Goal: Task Accomplishment & Management: Use online tool/utility

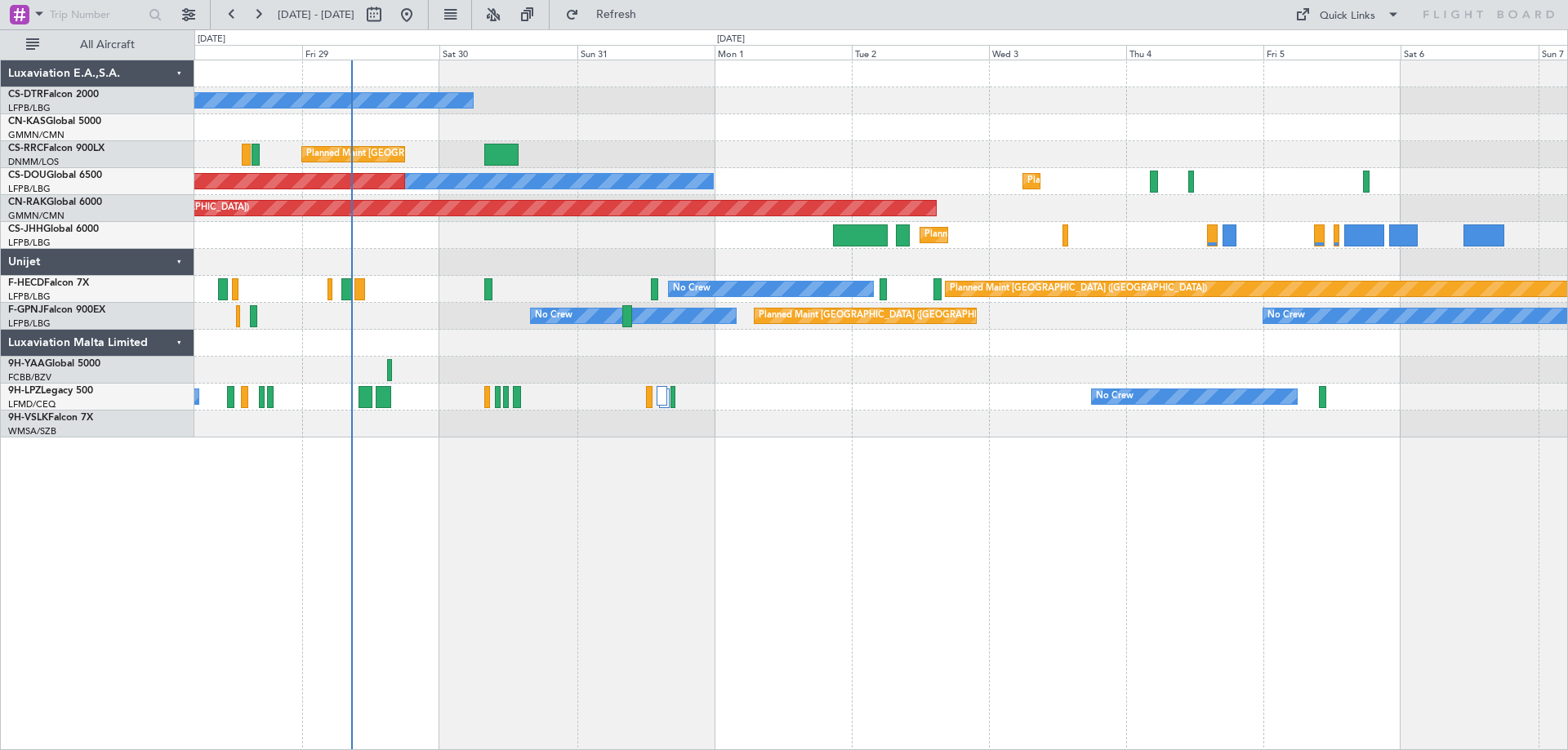
click at [102, 503] on div "No Crew Planned Maint [GEOGRAPHIC_DATA] ([GEOGRAPHIC_DATA]) Planned Maint [GEOG…" at bounding box center [784, 389] width 1568 height 720
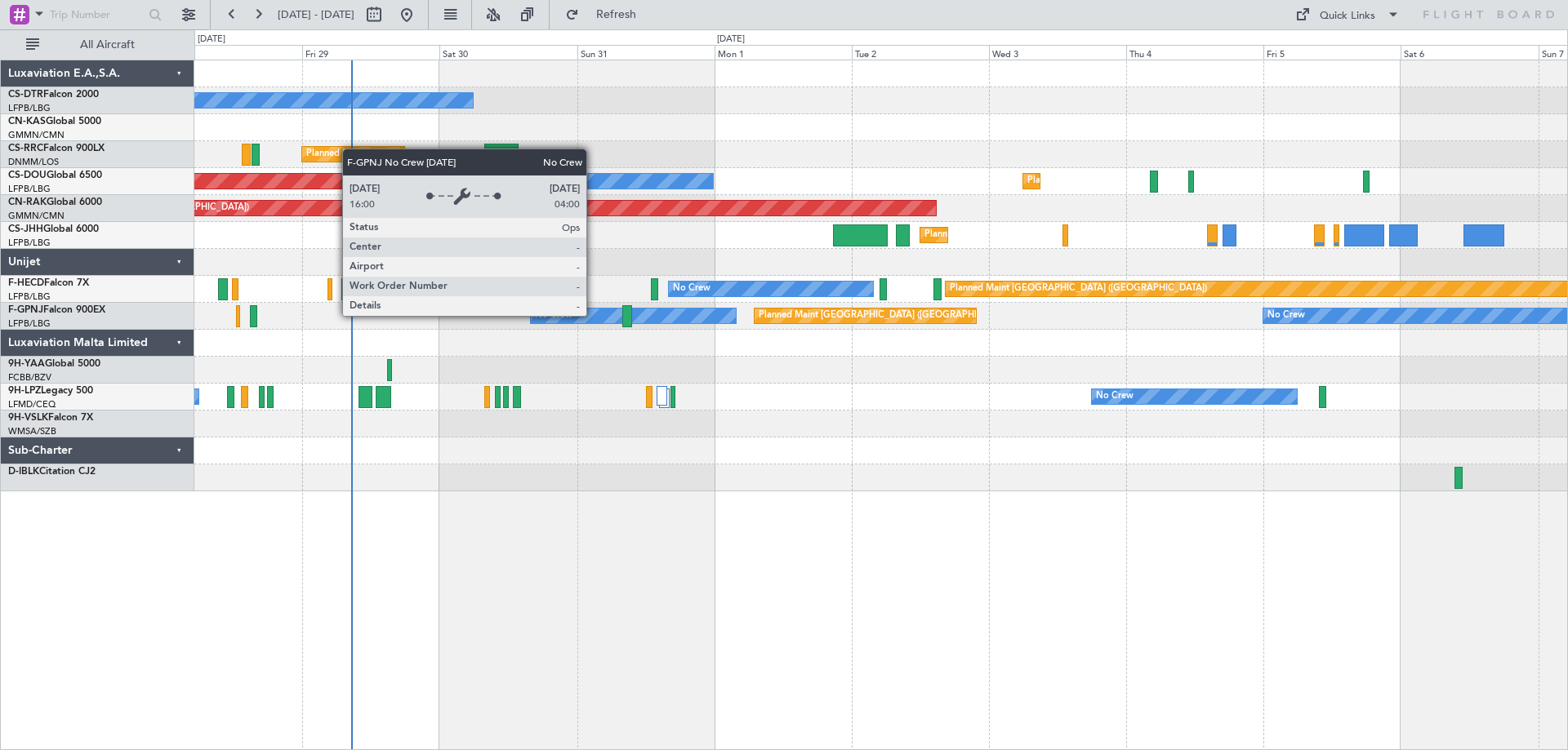
click at [593, 315] on div "No Crew" at bounding box center [633, 316] width 205 height 15
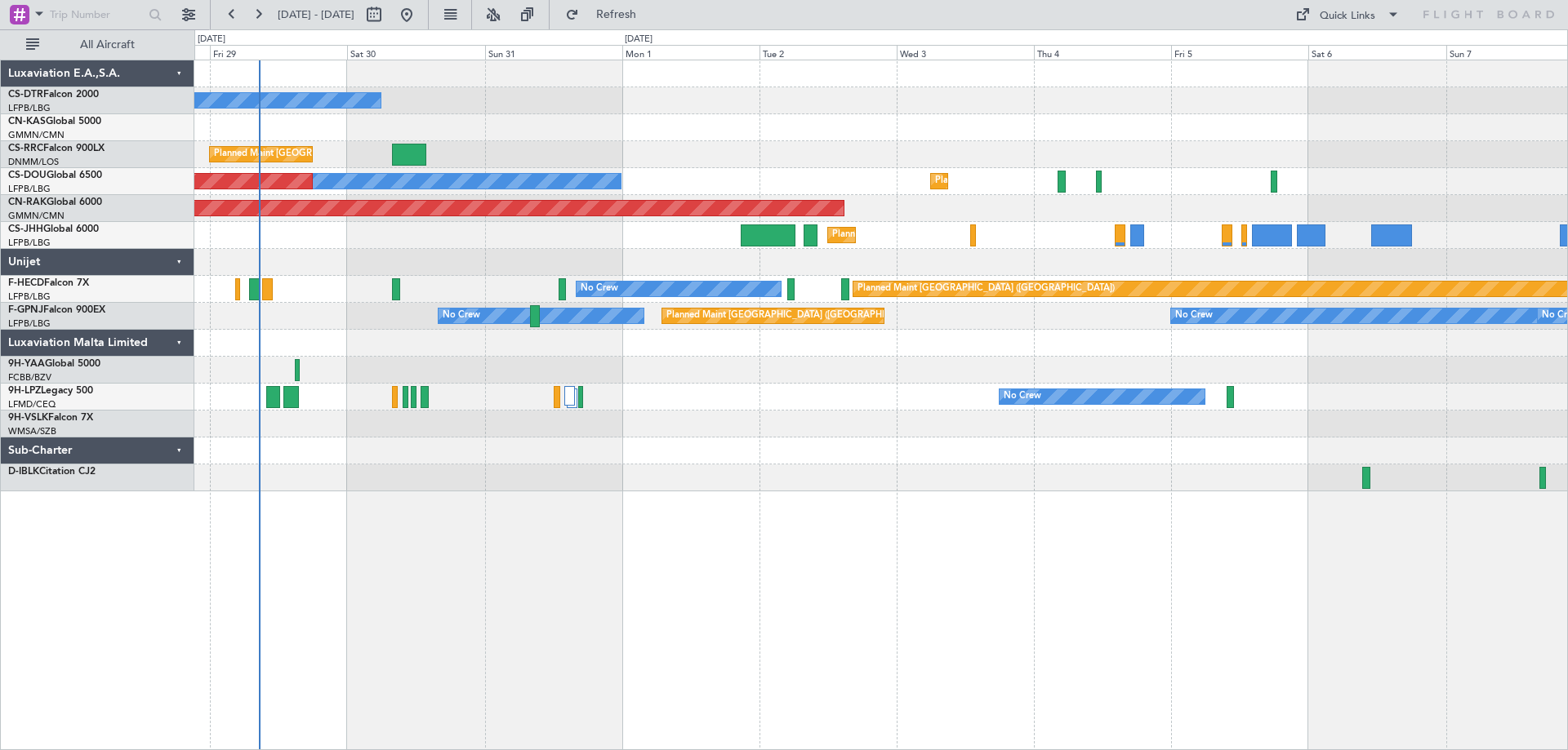
click at [1067, 386] on div "No Crew Planned Maint [GEOGRAPHIC_DATA] ([GEOGRAPHIC_DATA]) Planned Maint [GEOG…" at bounding box center [881, 275] width 1373 height 431
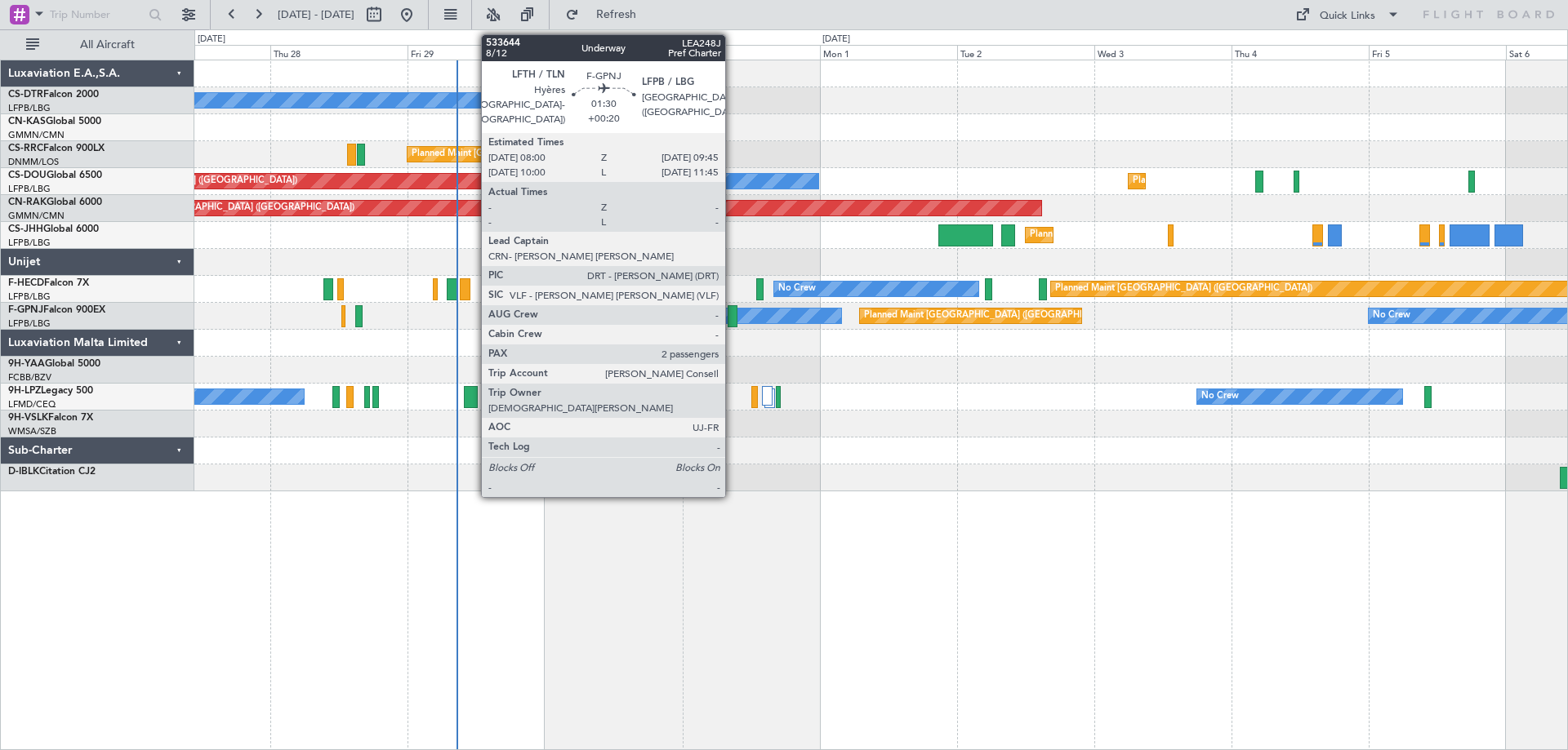
click at [733, 322] on div at bounding box center [734, 316] width 11 height 22
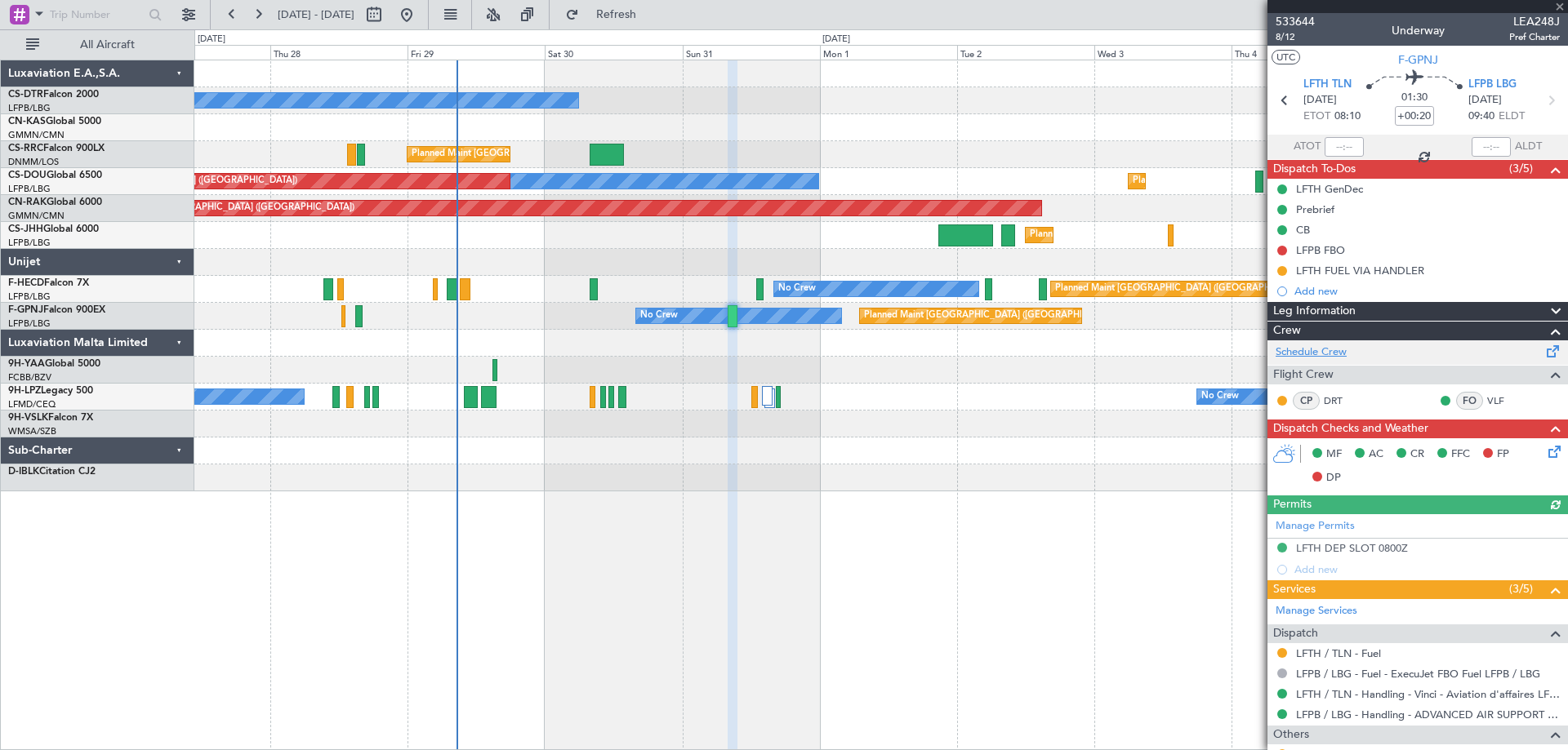
click at [1304, 350] on link "Schedule Crew" at bounding box center [1311, 352] width 71 height 17
